Goal: Information Seeking & Learning: Find specific fact

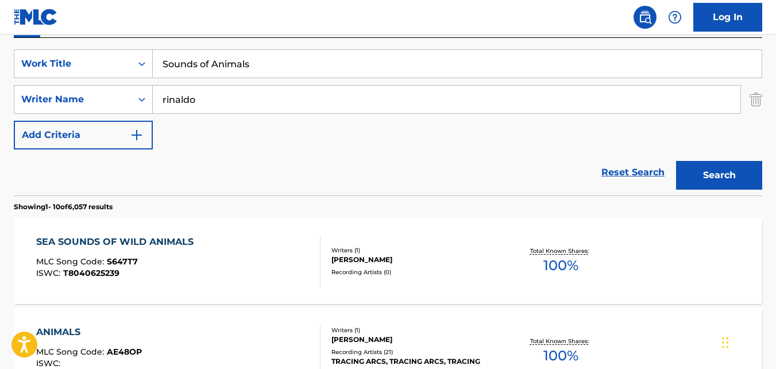
scroll to position [204, 0]
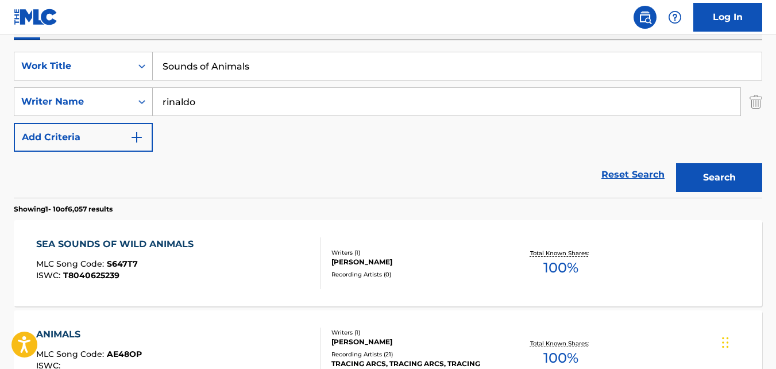
drag, startPoint x: 269, startPoint y: 58, endPoint x: 124, endPoint y: 39, distance: 146.6
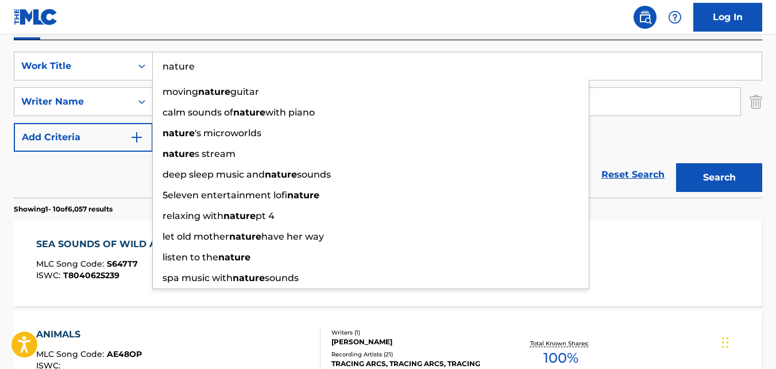
type input "nature"
click at [246, 36] on div "Work Writer Publisher" at bounding box center [388, 28] width 749 height 24
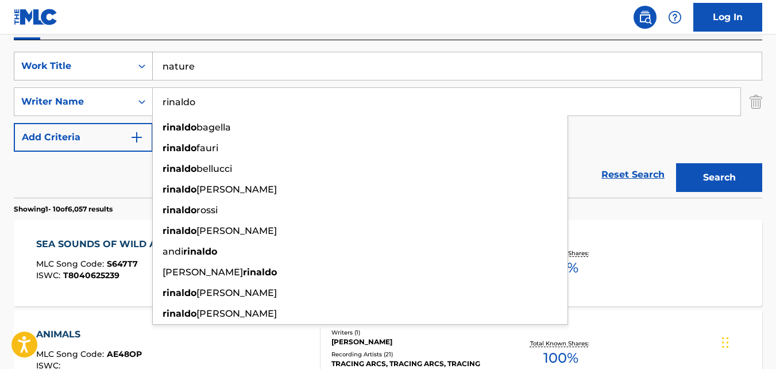
drag, startPoint x: 232, startPoint y: 102, endPoint x: 105, endPoint y: 79, distance: 129.0
click at [105, 79] on div "SearchWithCriteriabb02958d-48f0-441d-a4b8-df9f898dc1a6 Work Title nature Search…" at bounding box center [388, 102] width 749 height 100
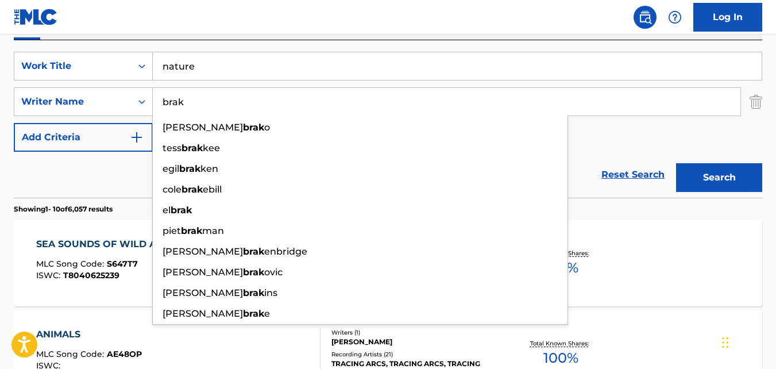
type input "brak"
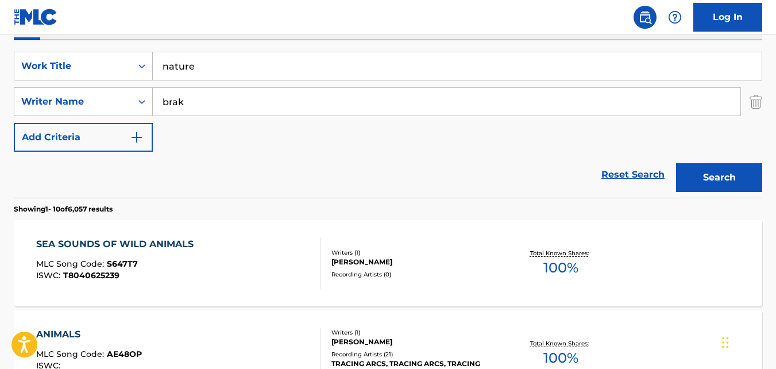
click at [289, 14] on nav "Log In" at bounding box center [388, 17] width 776 height 34
click at [726, 172] on button "Search" at bounding box center [719, 177] width 86 height 29
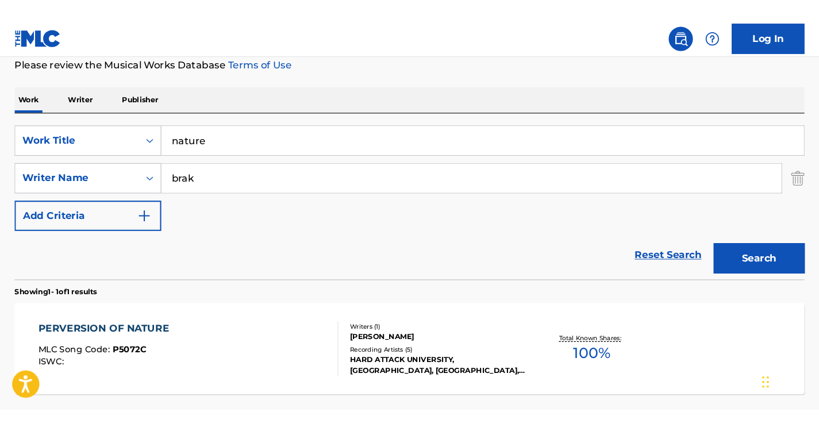
scroll to position [152, 0]
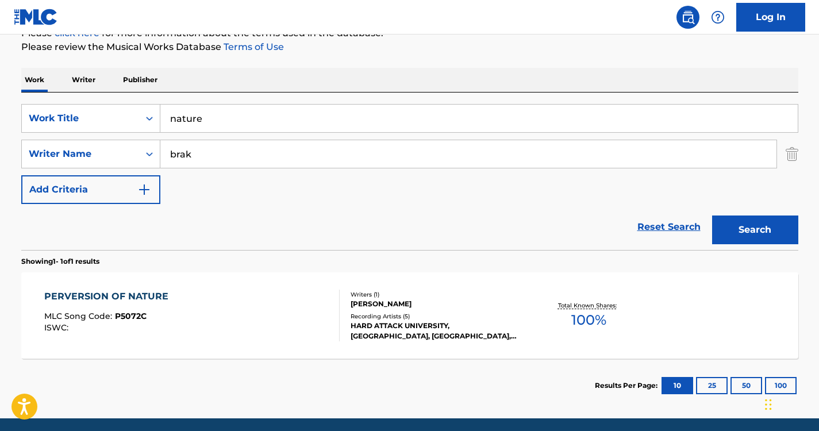
click at [168, 117] on input "nature" at bounding box center [478, 119] width 637 height 28
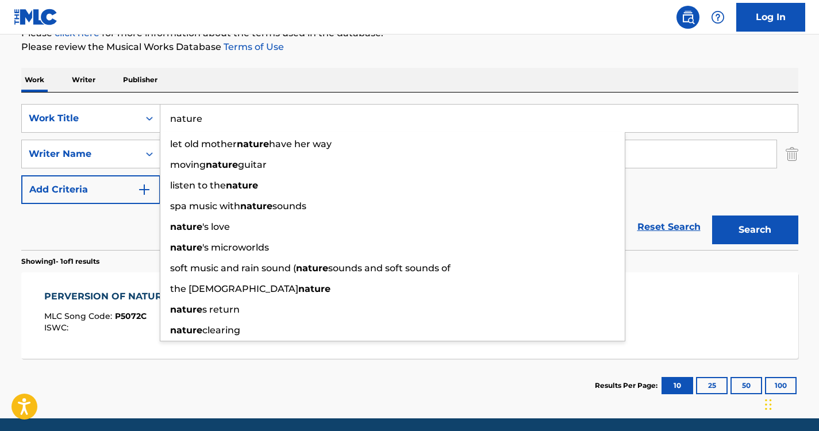
click at [301, 116] on input "nature" at bounding box center [478, 119] width 637 height 28
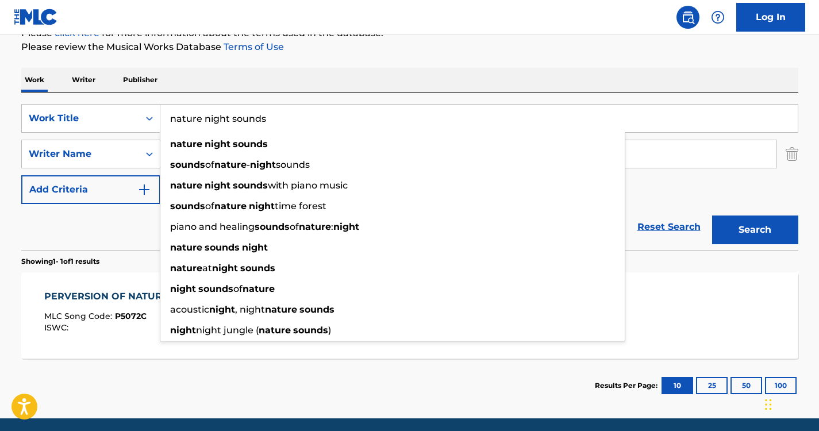
type input "nature night sounds"
click at [360, 67] on div "The MLC Public Work Search The accuracy and completeness of The MLC's data is d…" at bounding box center [409, 162] width 805 height 501
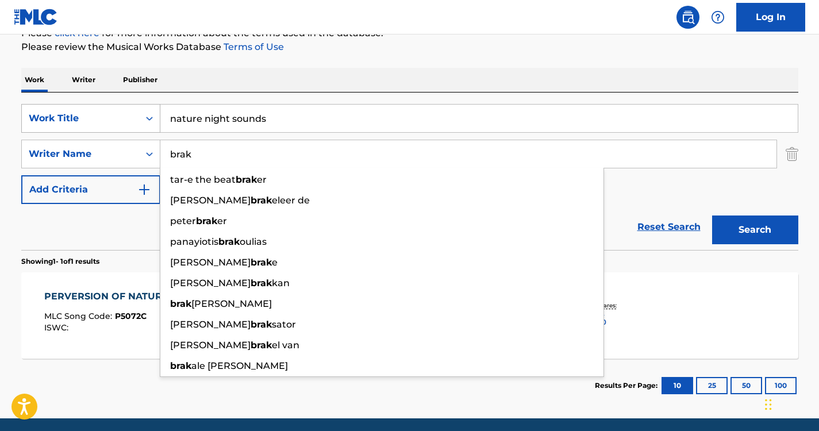
drag, startPoint x: 295, startPoint y: 154, endPoint x: 94, endPoint y: 117, distance: 204.5
click at [94, 117] on div "SearchWithCriteriabb02958d-48f0-441d-a4b8-df9f898dc1a6 Work Title nature night …" at bounding box center [409, 154] width 777 height 100
paste input "Trivellato"
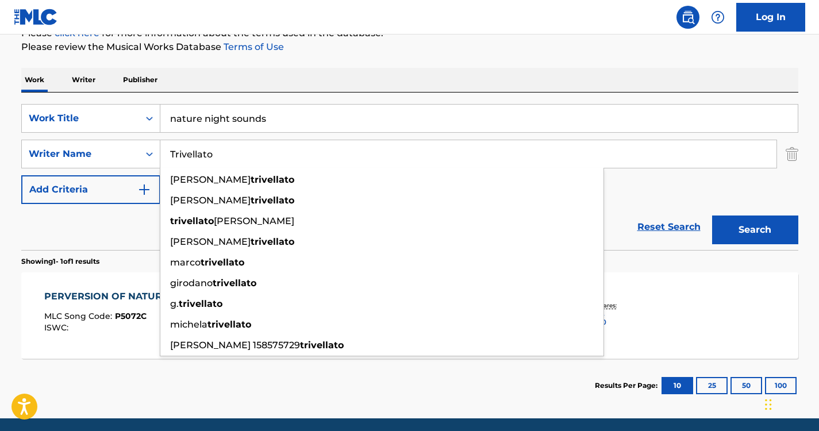
type input "Trivellato"
click at [733, 217] on button "Search" at bounding box center [755, 230] width 86 height 29
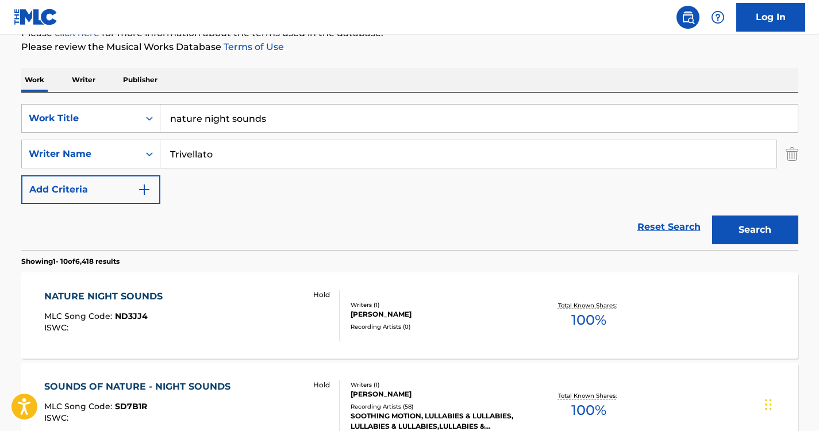
click at [173, 297] on div "NATURE NIGHT SOUNDS MLC Song Code : ND3JJ4 ISWC : Hold" at bounding box center [191, 316] width 295 height 52
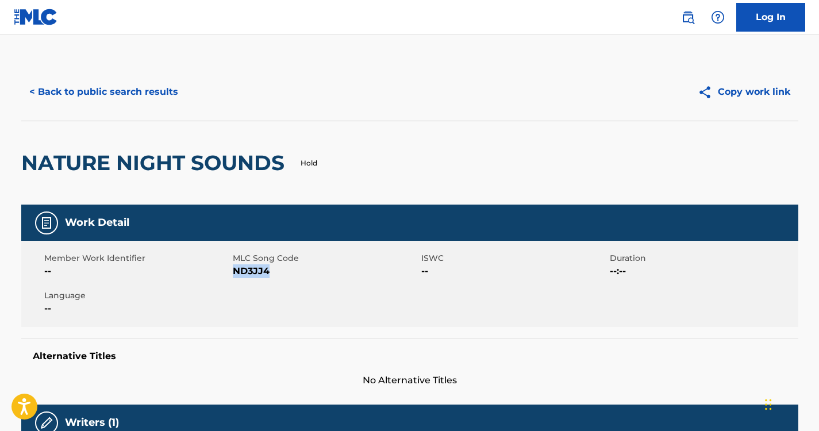
drag, startPoint x: 275, startPoint y: 268, endPoint x: 233, endPoint y: 270, distance: 42.0
click at [233, 270] on span "ND3JJ4" at bounding box center [326, 271] width 186 height 14
copy span "ND3JJ4"
click at [144, 88] on button "< Back to public search results" at bounding box center [103, 92] width 165 height 29
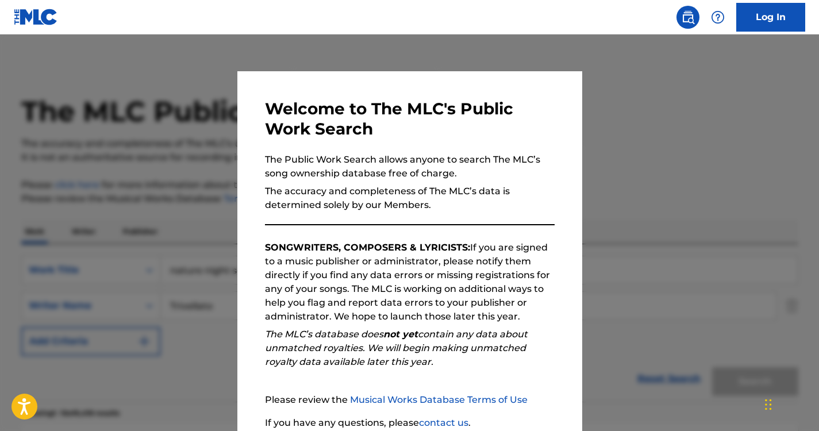
scroll to position [152, 0]
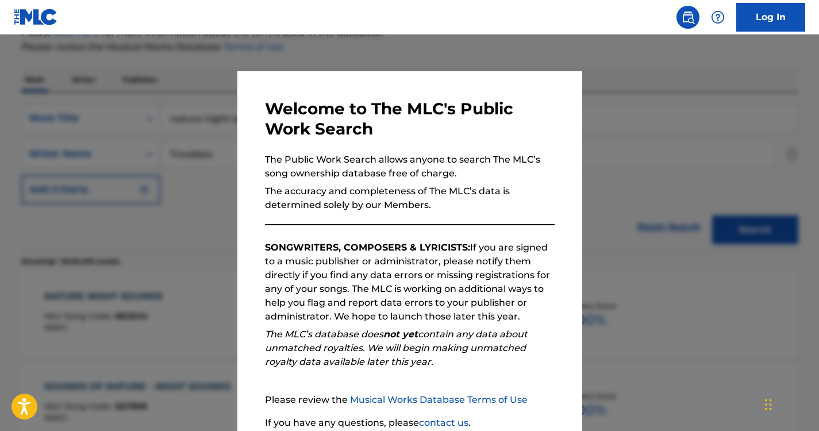
click at [168, 204] on div at bounding box center [409, 249] width 819 height 431
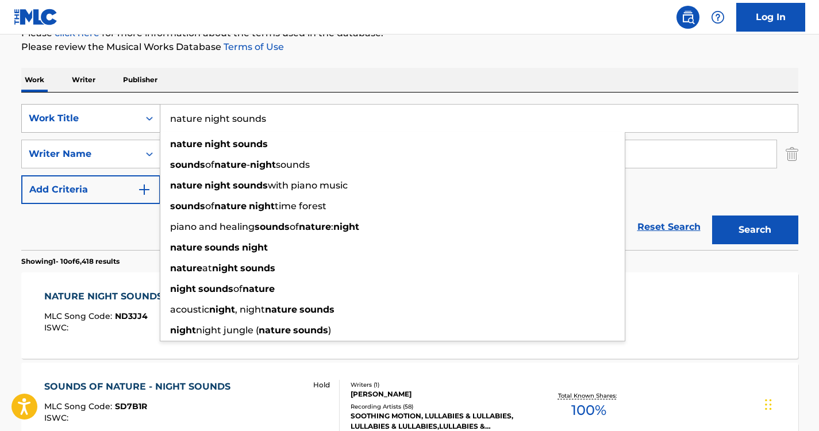
drag, startPoint x: 271, startPoint y: 118, endPoint x: 120, endPoint y: 121, distance: 151.2
click at [120, 121] on div "SearchWithCriteriabb02958d-48f0-441d-a4b8-df9f898dc1a6 Work Title nature night …" at bounding box center [409, 118] width 777 height 29
paste input "Amazing Sounds of Nature"
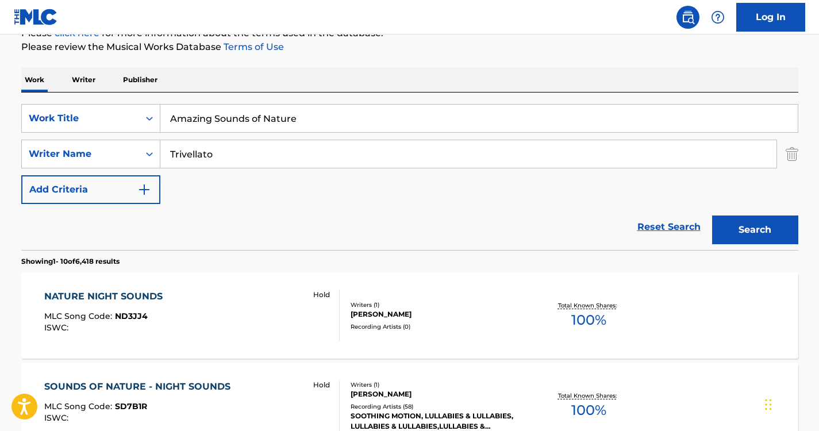
type input "Amazing Sounds of Nature"
click at [364, 97] on div "SearchWithCriteriabb02958d-48f0-441d-a4b8-df9f898dc1a6 Work Title Amazing Sound…" at bounding box center [409, 171] width 777 height 157
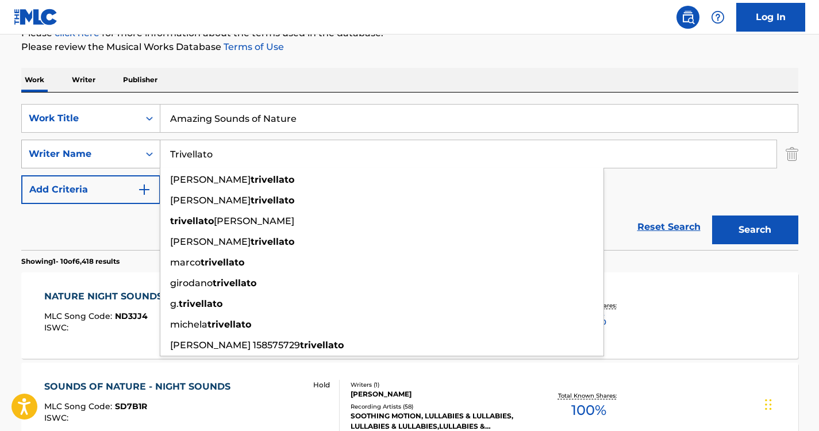
drag, startPoint x: 161, startPoint y: 150, endPoint x: 113, endPoint y: 147, distance: 48.4
click at [113, 147] on div "SearchWithCriteria37ec9652-115a-4146-8ff1-1ff33e5ec8a8 Writer Name [PERSON_NAME…" at bounding box center [409, 154] width 777 height 29
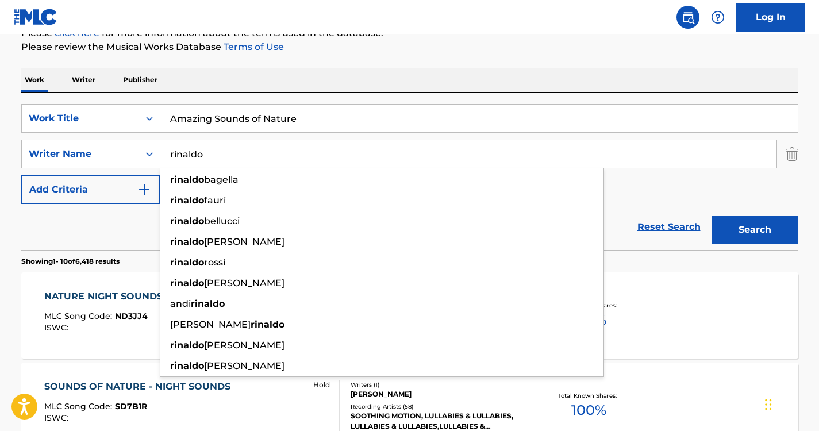
type input "rinaldo"
click at [391, 37] on p "Please click here for more information about the terms used in the database." at bounding box center [409, 33] width 777 height 14
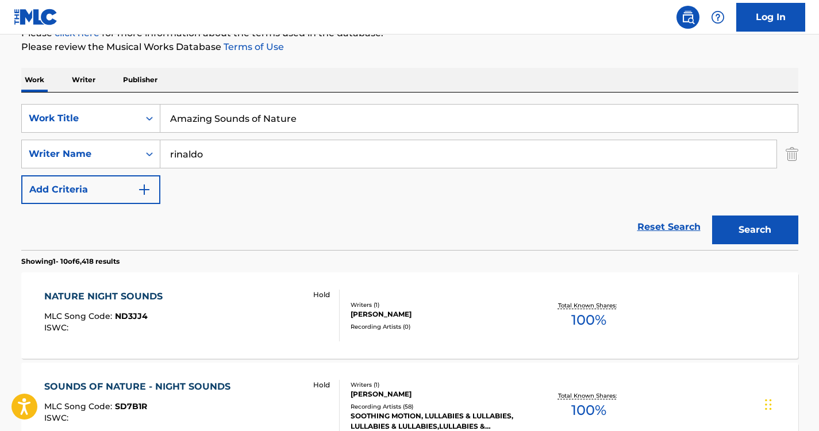
click at [757, 220] on button "Search" at bounding box center [755, 230] width 86 height 29
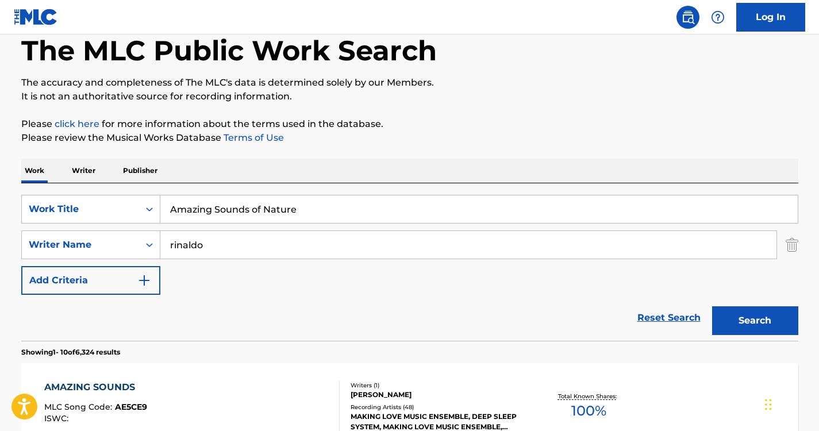
scroll to position [0, 0]
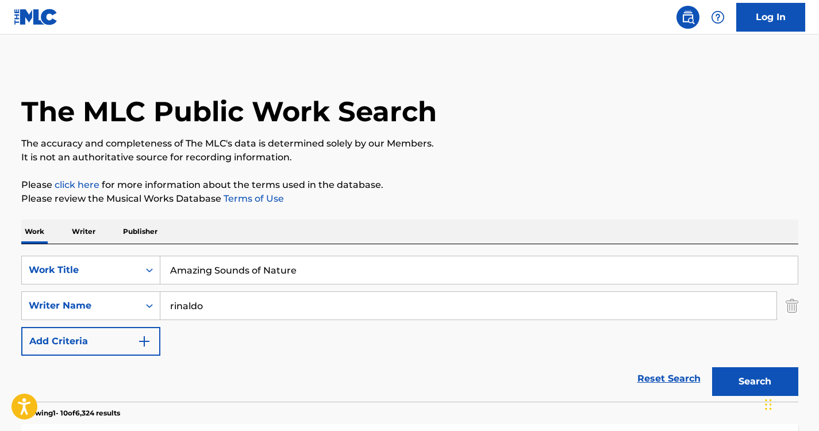
drag, startPoint x: 304, startPoint y: 274, endPoint x: 166, endPoint y: 272, distance: 138.5
click at [166, 272] on input "Amazing Sounds of Nature" at bounding box center [478, 270] width 637 height 28
paste input "Mystic Melodies"
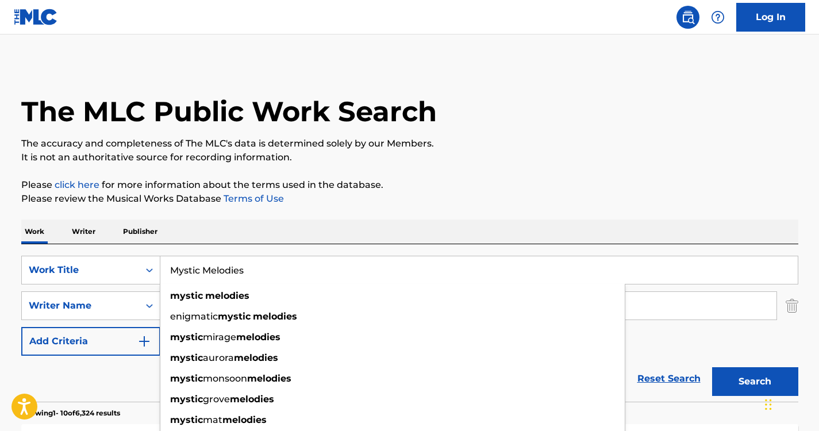
type input "Mystic Melodies"
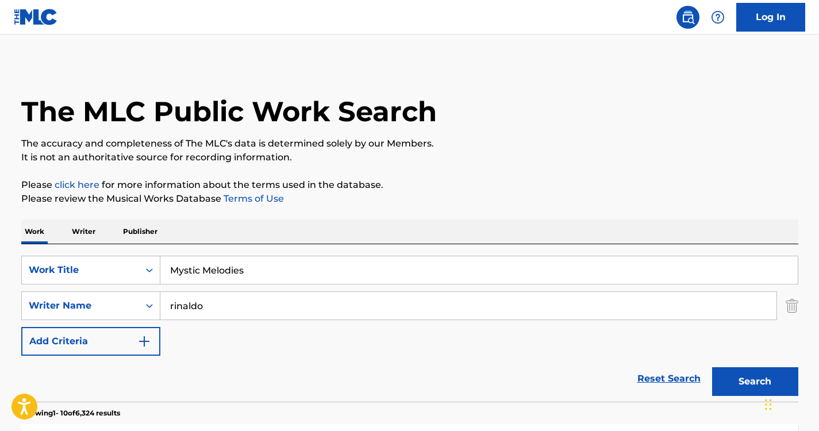
click at [745, 368] on button "Search" at bounding box center [755, 381] width 86 height 29
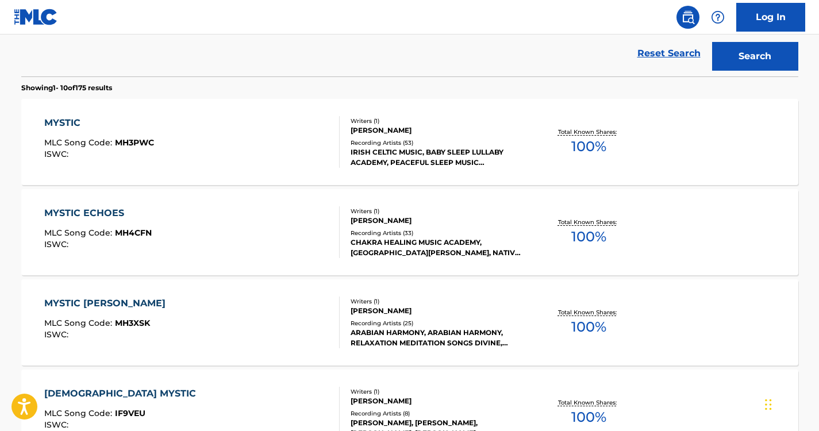
scroll to position [329, 0]
